Goal: Transaction & Acquisition: Purchase product/service

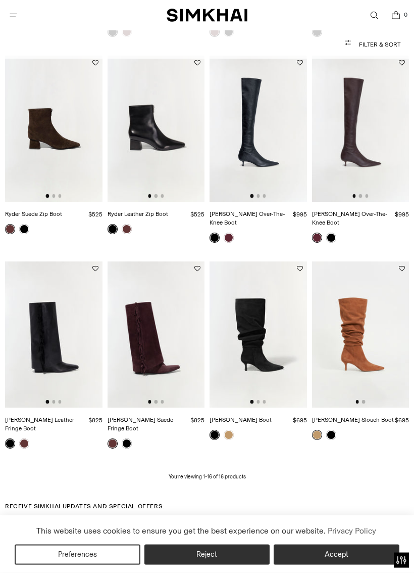
scroll to position [454, 0]
click at [249, 326] on img at bounding box center [259, 334] width 98 height 146
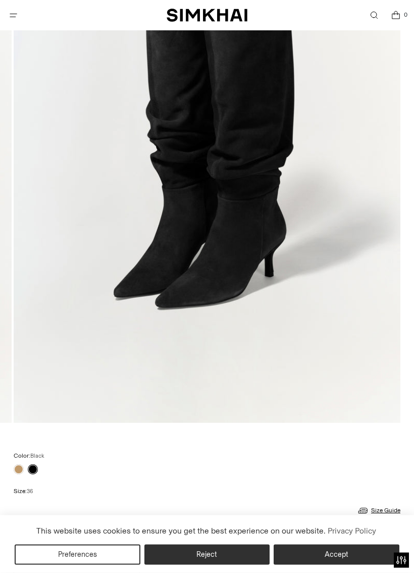
scroll to position [269, 0]
click at [20, 468] on link at bounding box center [19, 469] width 10 height 10
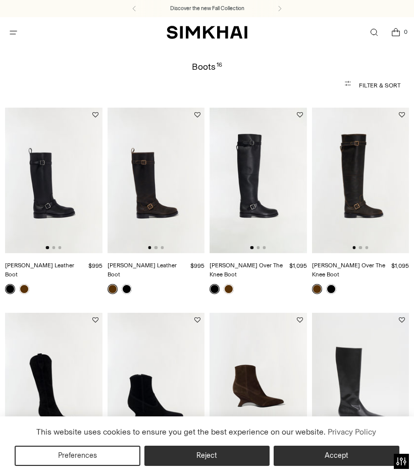
click at [369, 34] on icon "Open search modal" at bounding box center [374, 32] width 11 height 8
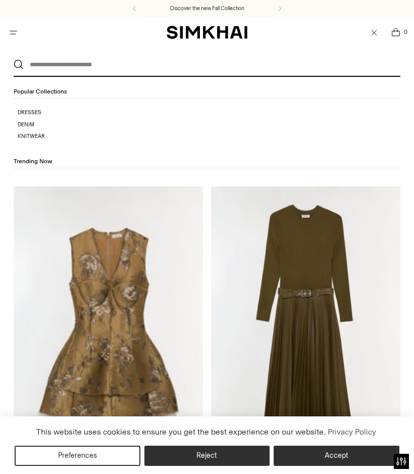
click at [48, 64] on input "text" at bounding box center [205, 65] width 362 height 22
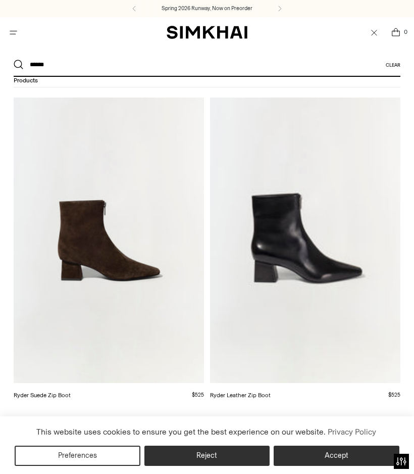
scroll to position [82, 0]
type input "*****"
click at [77, 256] on img at bounding box center [109, 241] width 191 height 286
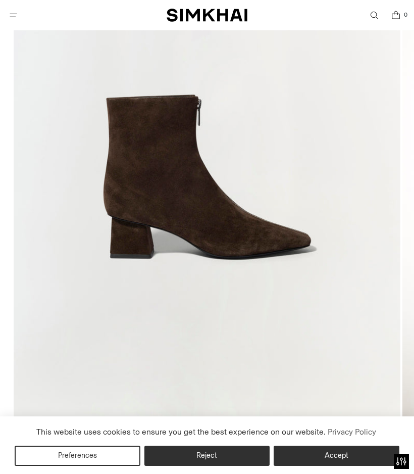
scroll to position [223, 0]
